Goal: Complete application form: Complete application form

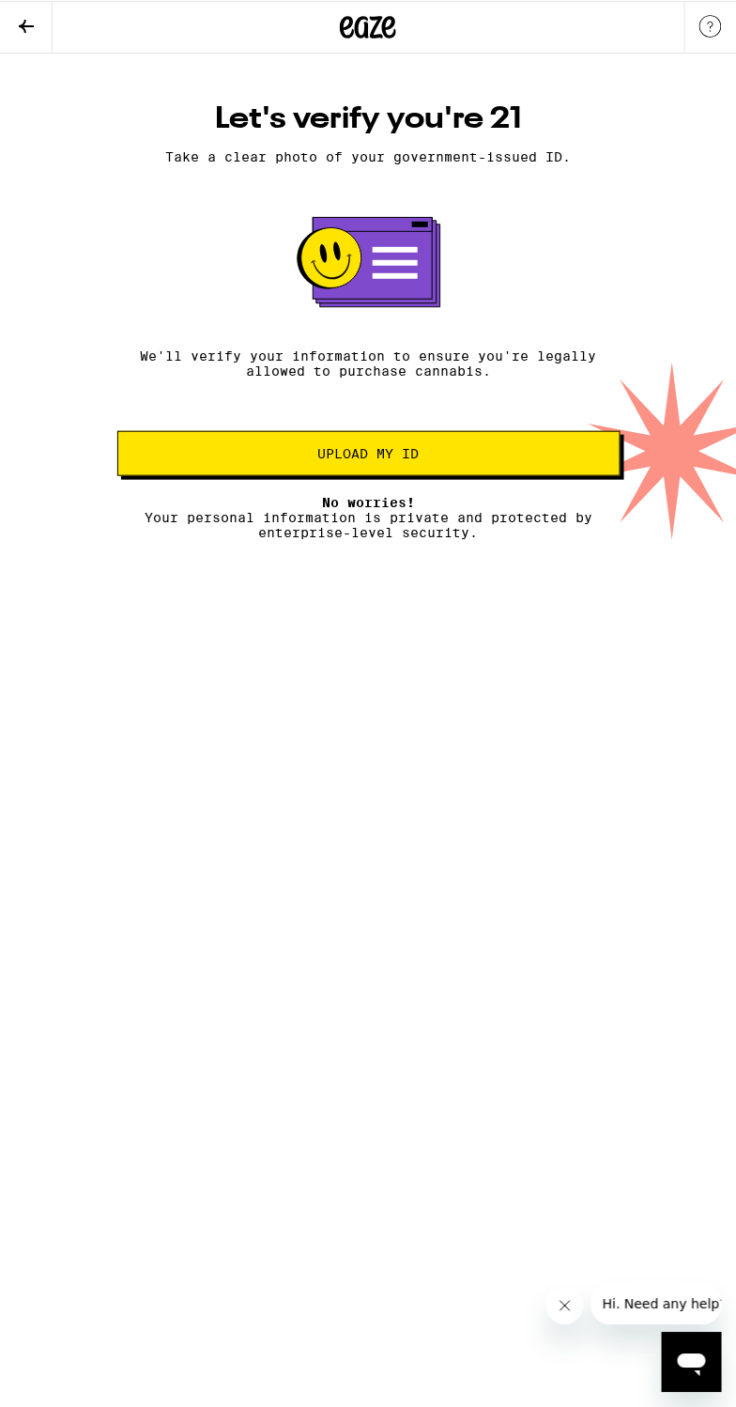
click at [443, 459] on span "Upload my ID" at bounding box center [369, 452] width 472 height 13
